Goal: Task Accomplishment & Management: Use online tool/utility

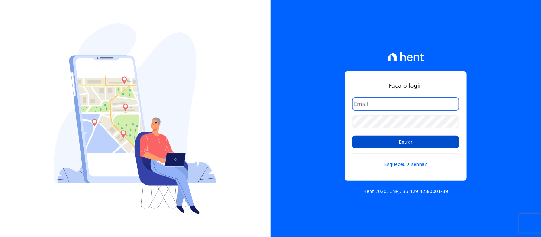
type input "[PERSON_NAME][EMAIL_ADDRESS][PERSON_NAME][DOMAIN_NAME]"
click at [390, 139] on input "Entrar" at bounding box center [405, 142] width 106 height 13
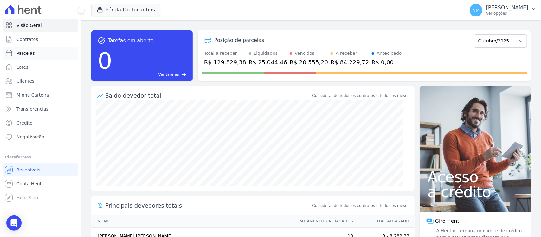
click at [35, 50] on link "Parcelas" at bounding box center [41, 53] width 76 height 13
select select
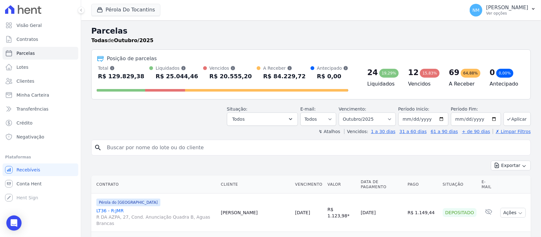
click at [141, 145] on input "search" at bounding box center [315, 147] width 425 height 13
type input "MARIA"
select select
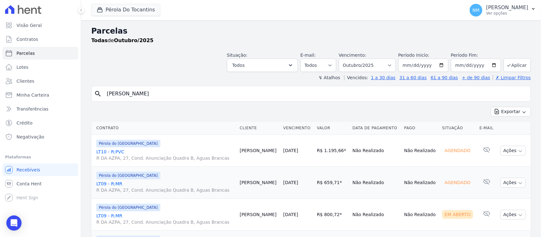
scroll to position [110, 0]
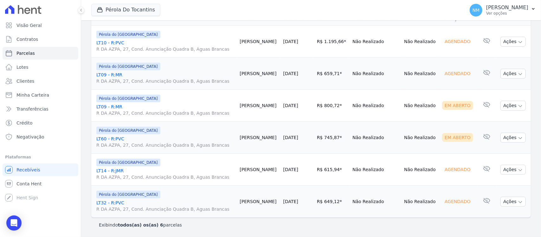
click at [122, 137] on link "LT60 - R:PVC R DA AZPA, 27, Cond. Anunciação Quadra B, Aguas Brancas" at bounding box center [165, 142] width 138 height 13
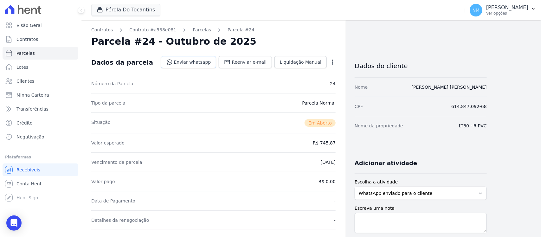
drag, startPoint x: 204, startPoint y: 61, endPoint x: 216, endPoint y: 63, distance: 12.0
click at [205, 61] on link "Enviar whatsapp" at bounding box center [188, 62] width 55 height 12
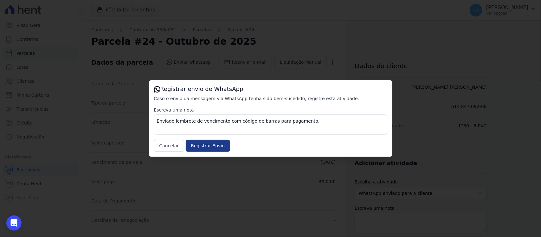
click at [210, 146] on input "Registrar Envio" at bounding box center [208, 146] width 44 height 12
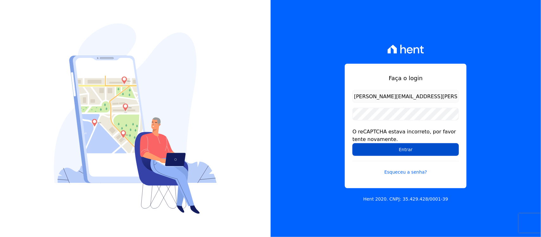
click at [379, 153] on input "Entrar" at bounding box center [405, 149] width 106 height 13
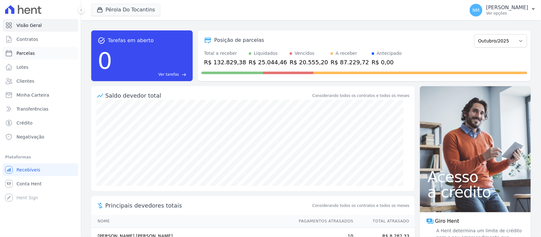
click at [51, 54] on link "Parcelas" at bounding box center [41, 53] width 76 height 13
select select
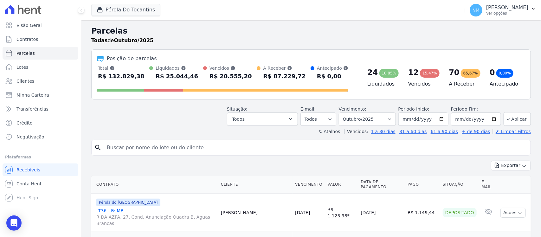
click at [149, 151] on input "search" at bounding box center [315, 147] width 425 height 13
type input "[PERSON_NAME]"
select select
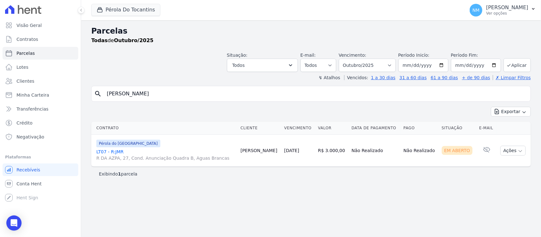
click at [102, 151] on link "LT07 - R:JMR R DA AZPA, 27, Cond. Anunciação Quadra B, Aguas Brancas" at bounding box center [165, 155] width 139 height 13
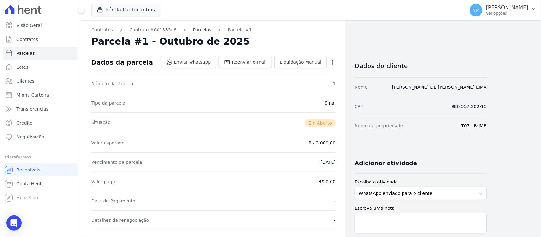
click at [193, 30] on link "Parcelas" at bounding box center [202, 30] width 18 height 7
